Goal: Information Seeking & Learning: Learn about a topic

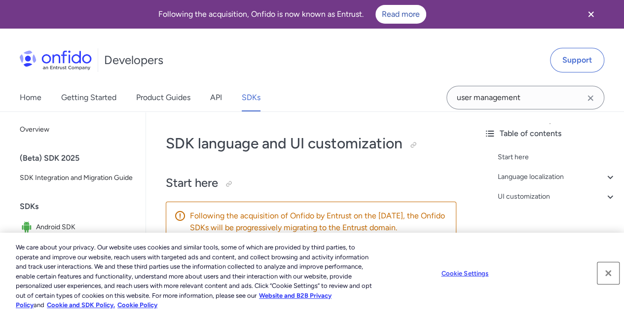
click at [607, 272] on button "Close" at bounding box center [608, 273] width 22 height 22
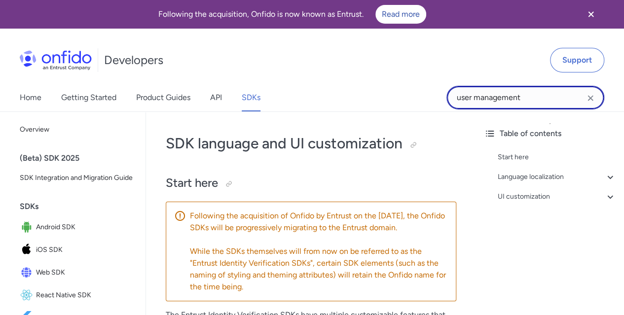
click at [564, 99] on input "user management" at bounding box center [525, 98] width 158 height 24
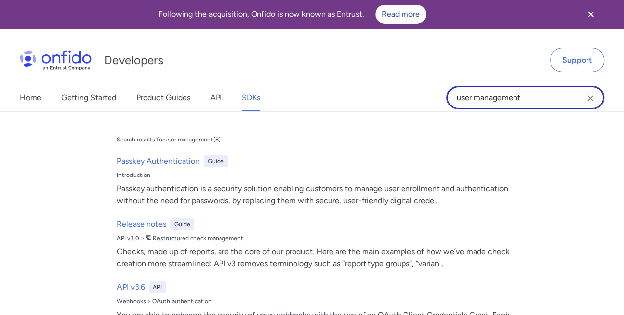
click at [563, 99] on input "user management" at bounding box center [525, 98] width 158 height 24
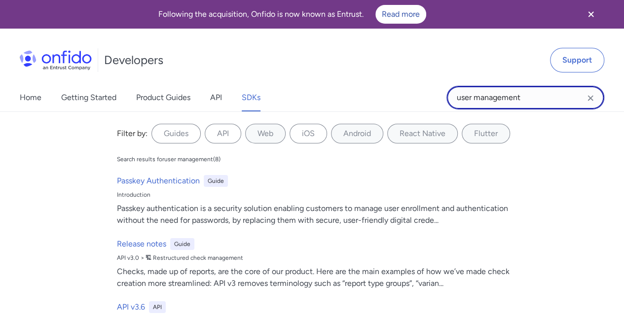
click at [563, 99] on input "user management" at bounding box center [525, 98] width 158 height 24
type input "u"
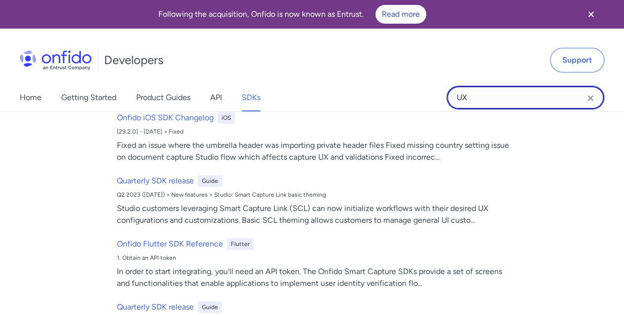
scroll to position [506, 0]
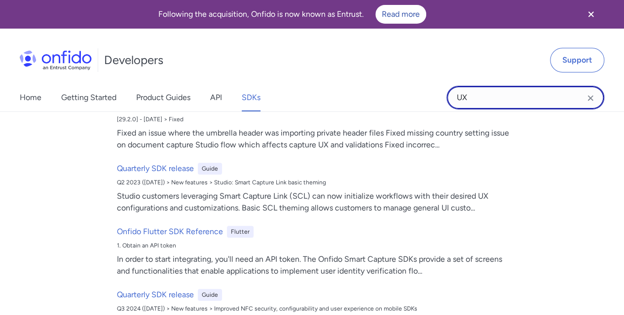
click at [491, 98] on input "UX" at bounding box center [525, 98] width 158 height 24
type input "figma"
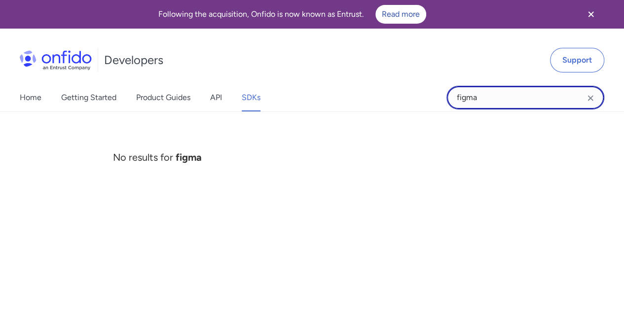
scroll to position [0, 0]
drag, startPoint x: 498, startPoint y: 102, endPoint x: 434, endPoint y: 103, distance: 63.6
click at [434, 103] on div "Home Getting Started Product Guides API SDKs figma figma No results for figma" at bounding box center [312, 98] width 624 height 28
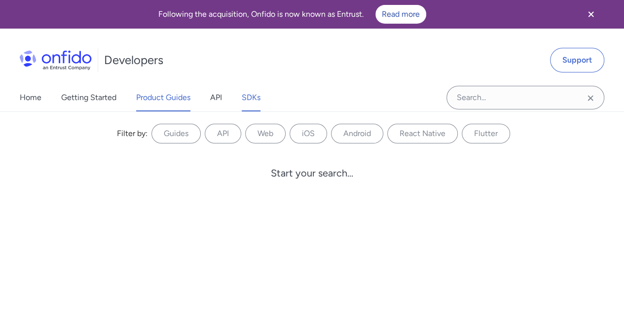
click at [154, 99] on link "Product Guides" at bounding box center [163, 98] width 54 height 28
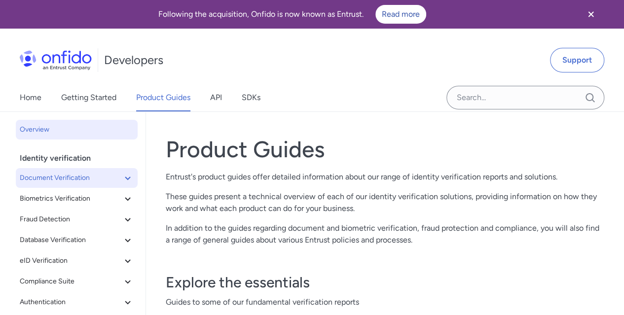
click at [85, 179] on span "Document Verification" at bounding box center [71, 178] width 102 height 12
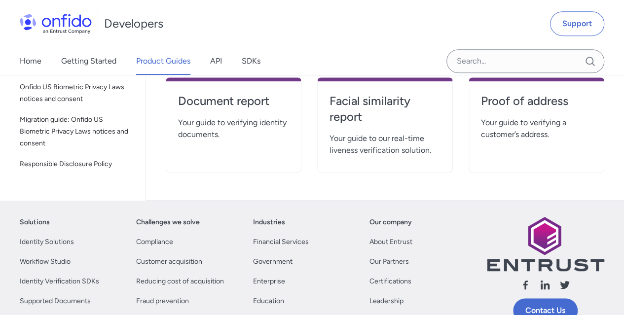
scroll to position [364, 0]
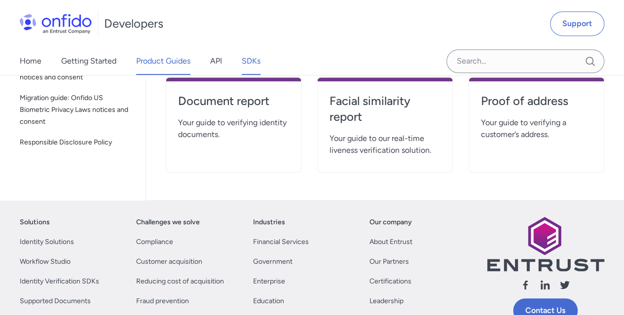
click at [247, 62] on link "SDKs" at bounding box center [251, 61] width 19 height 28
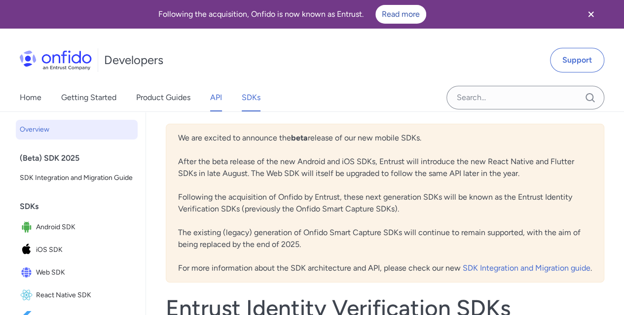
click at [222, 95] on link "API" at bounding box center [216, 98] width 12 height 28
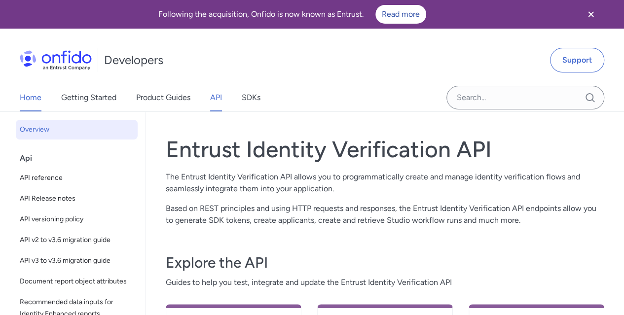
click at [32, 92] on link "Home" at bounding box center [31, 98] width 22 height 28
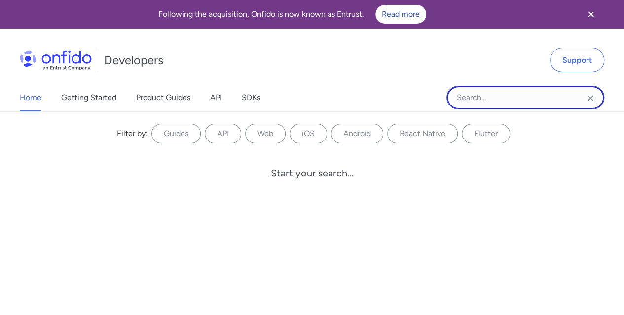
click at [475, 95] on input "Onfido search input field" at bounding box center [525, 98] width 158 height 24
type input "UX"
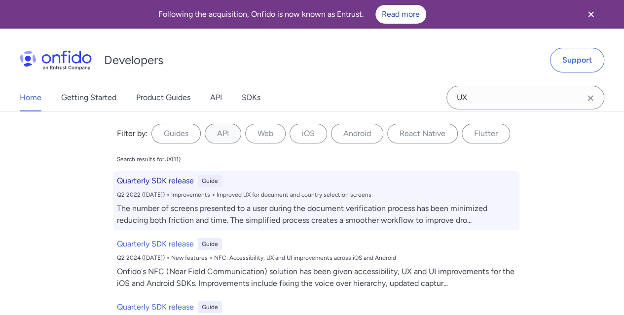
click at [158, 178] on h6 "Quarterly SDK release" at bounding box center [155, 181] width 77 height 12
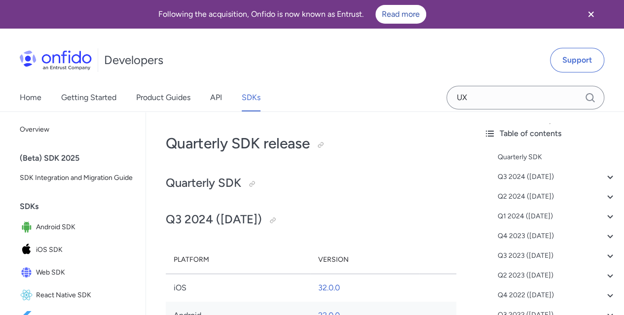
scroll to position [19201, 0]
